Goal: Task Accomplishment & Management: Use online tool/utility

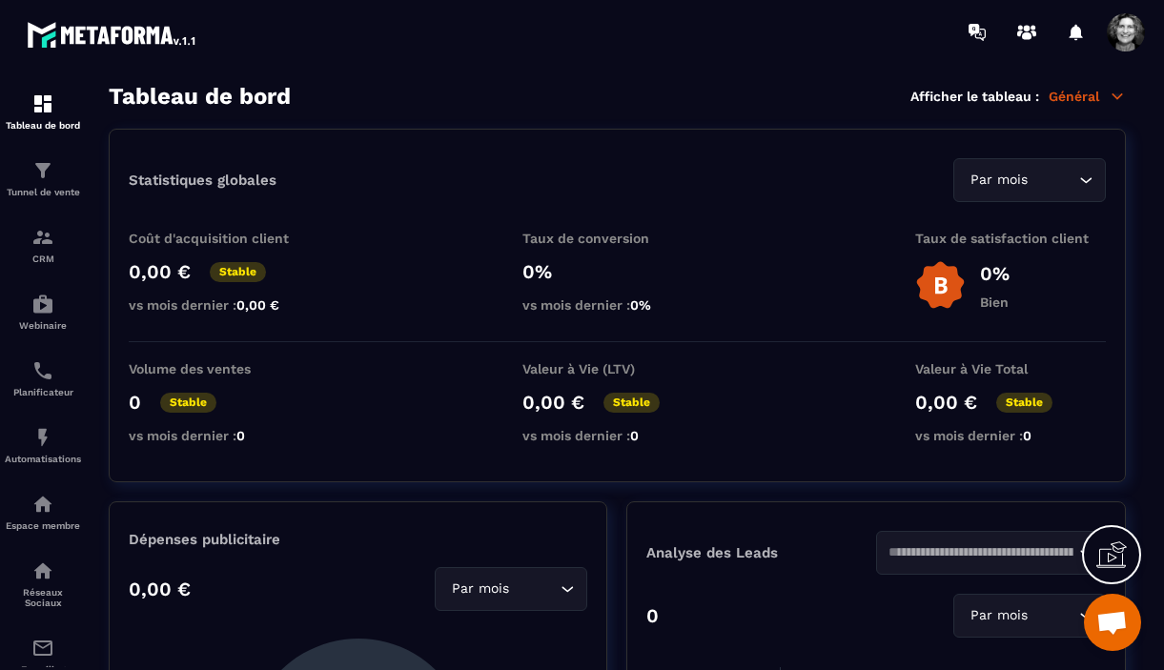
scroll to position [19918, 0]
click at [41, 186] on div "Tunnel de vente" at bounding box center [43, 178] width 76 height 38
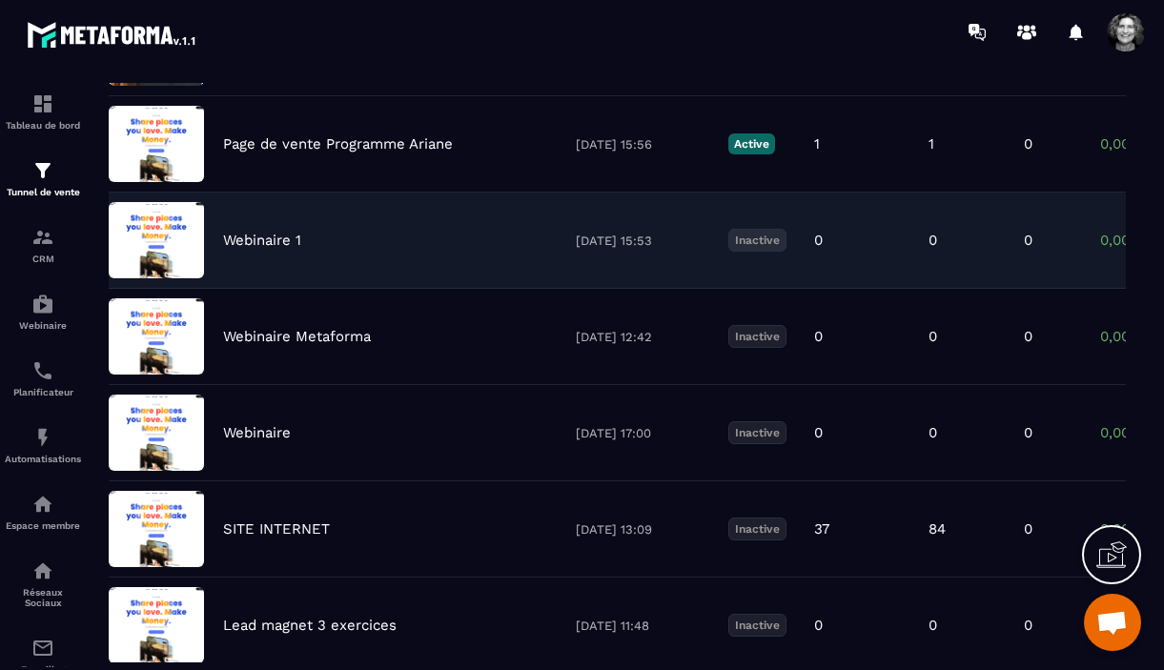
scroll to position [253, 0]
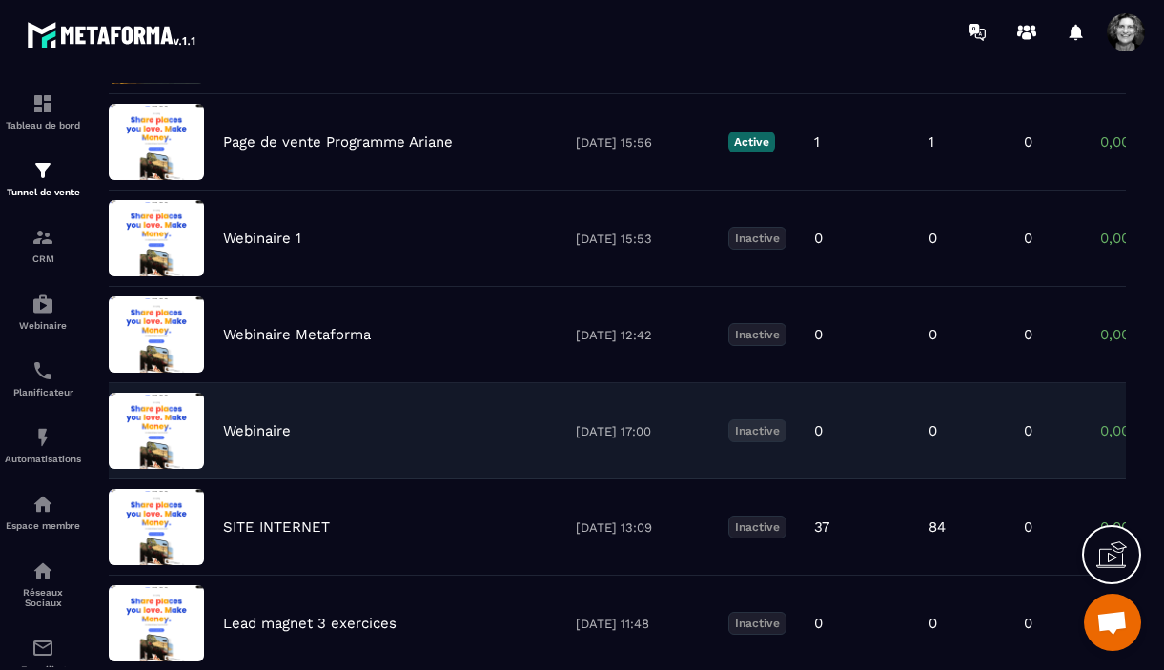
click at [334, 431] on div "Webinaire" at bounding box center [390, 431] width 334 height 17
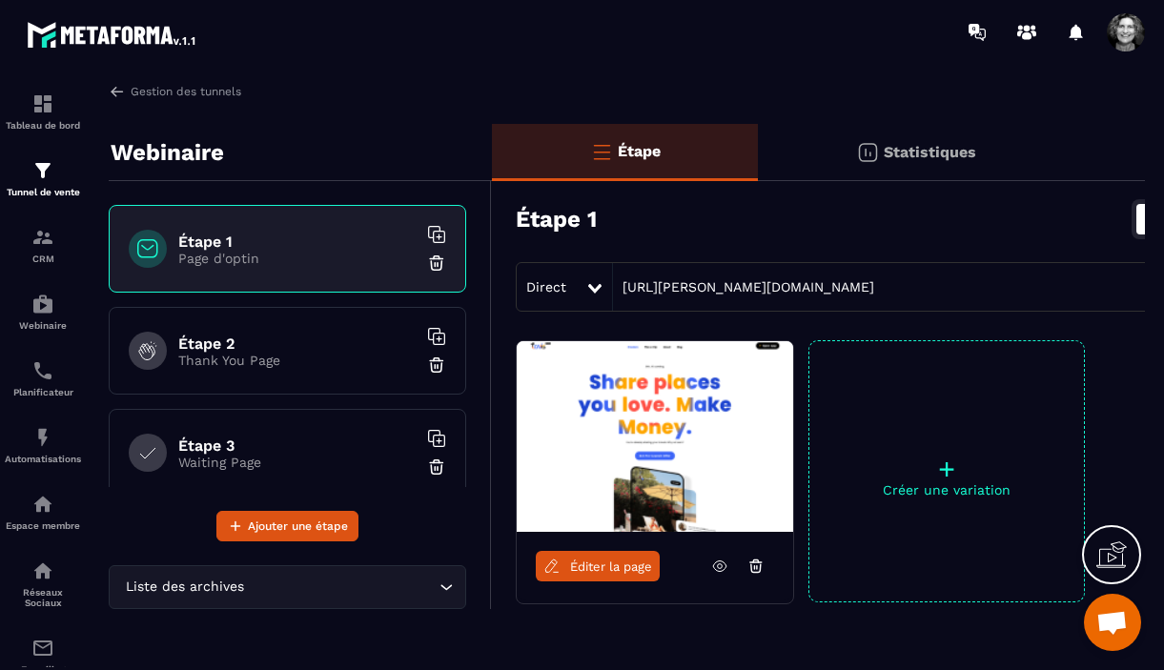
click at [601, 575] on link "Éditer la page" at bounding box center [598, 566] width 124 height 31
